Goal: Transaction & Acquisition: Purchase product/service

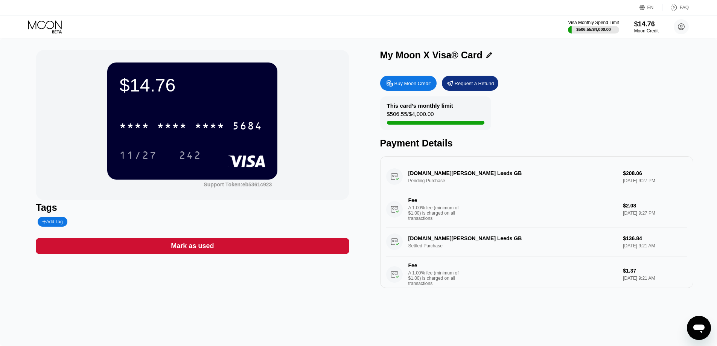
click at [412, 89] on div "Buy Moon Credit" at bounding box center [408, 83] width 56 height 15
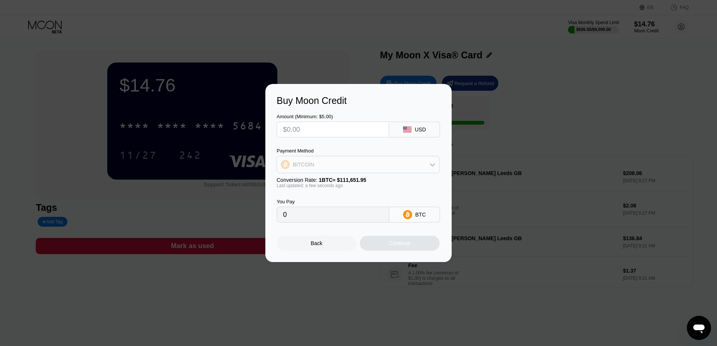
click at [354, 169] on div "BITCOIN" at bounding box center [358, 164] width 162 height 15
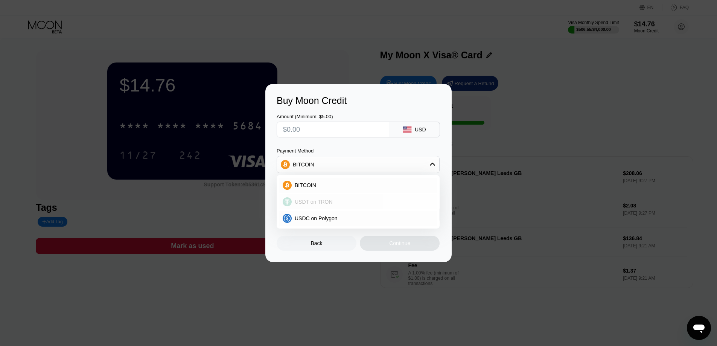
click at [318, 202] on span "USDT on TRON" at bounding box center [314, 202] width 38 height 6
type input "0.00"
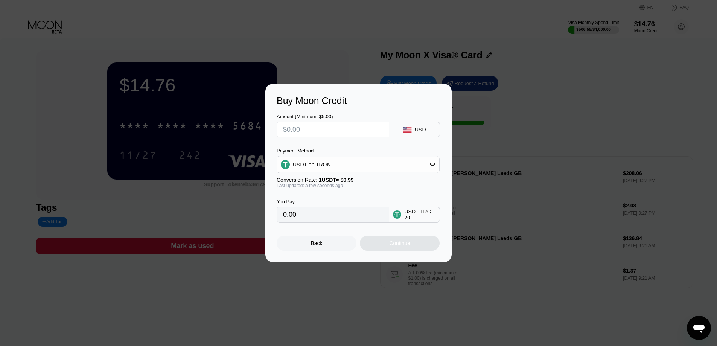
click at [290, 126] on input "text" at bounding box center [333, 129] width 100 height 15
drag, startPoint x: 290, startPoint y: 126, endPoint x: 281, endPoint y: 127, distance: 8.3
click at [281, 127] on div at bounding box center [332, 129] width 112 height 16
type input "$1"
type input "1.01"
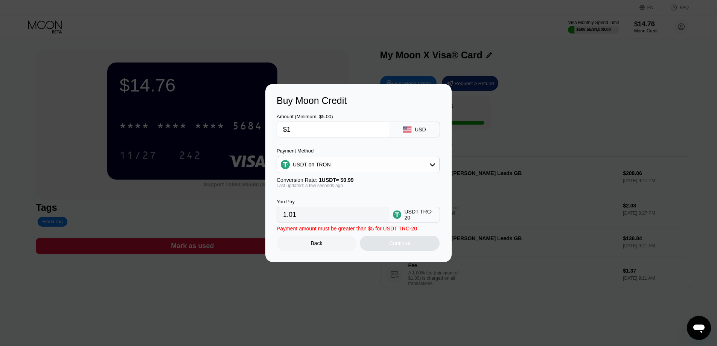
type input "$13"
type input "13.13"
type input "$135"
type input "136.36"
type input "$135"
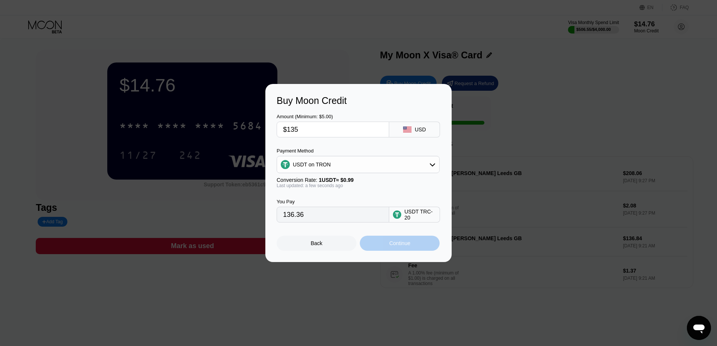
click at [403, 243] on div "Continue" at bounding box center [399, 243] width 21 height 6
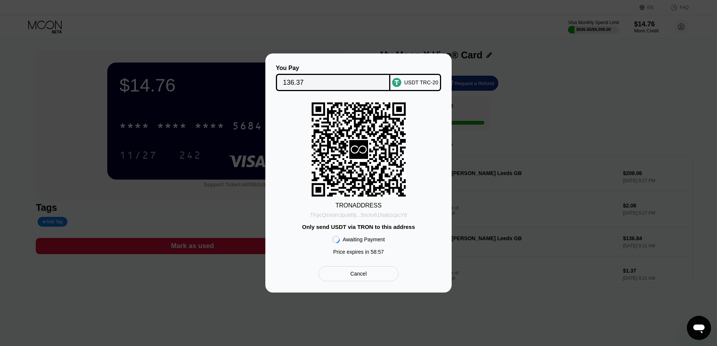
click at [402, 214] on div "TFpcQsVomJpuM9j...5mXv61NabzcpcY8" at bounding box center [358, 215] width 97 height 6
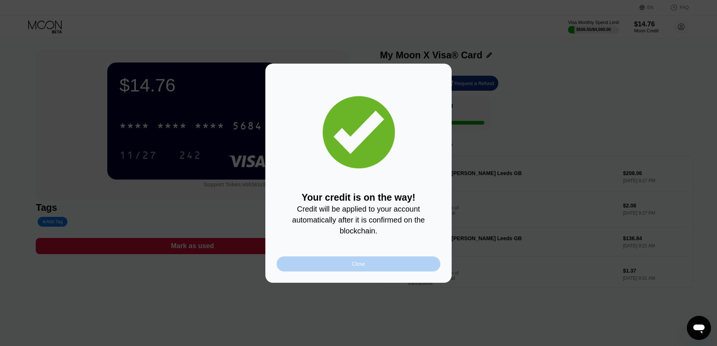
click at [349, 264] on div "Close" at bounding box center [358, 263] width 164 height 15
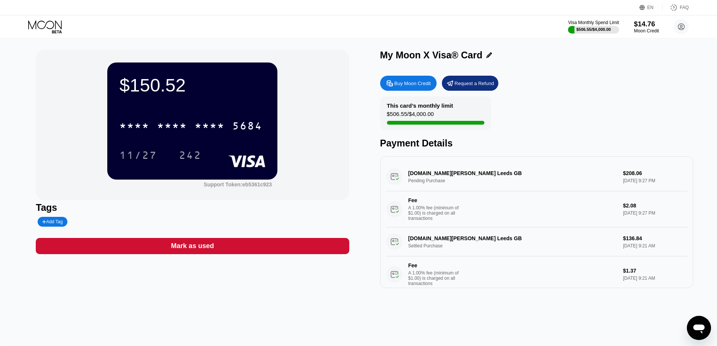
click at [646, 24] on div "$14.76" at bounding box center [645, 24] width 25 height 8
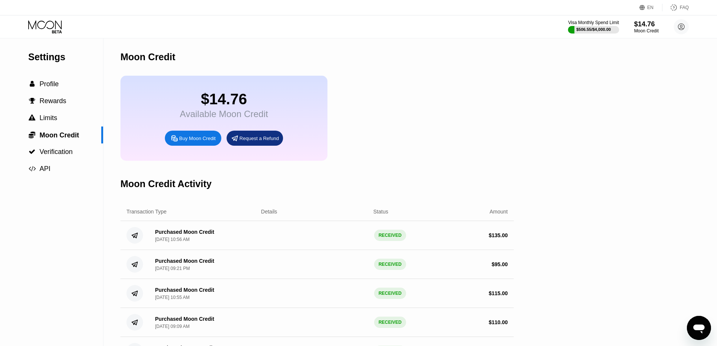
click at [48, 23] on icon at bounding box center [45, 26] width 35 height 13
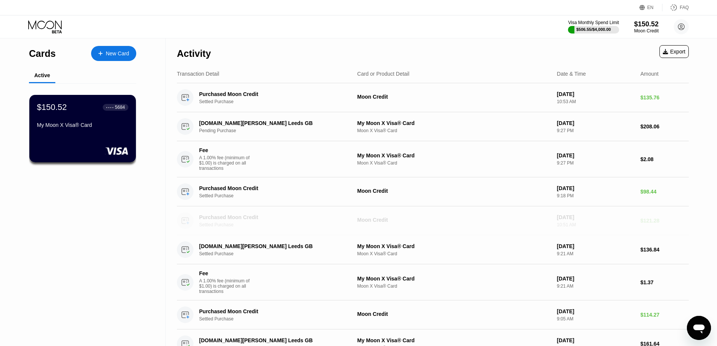
drag, startPoint x: 665, startPoint y: 226, endPoint x: 651, endPoint y: 226, distance: 13.9
click at [651, 223] on div "$121.28" at bounding box center [664, 220] width 49 height 6
